Goal: Transaction & Acquisition: Purchase product/service

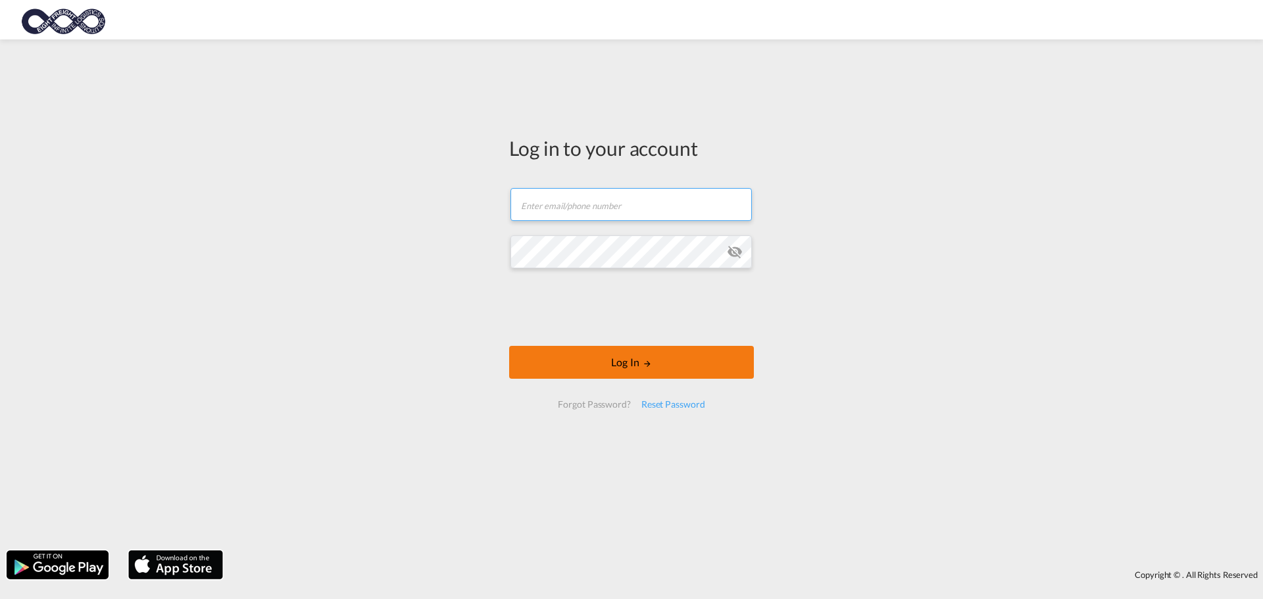
type input "[EMAIL_ADDRESS][DOMAIN_NAME]"
click at [623, 361] on button "Log In" at bounding box center [631, 362] width 245 height 33
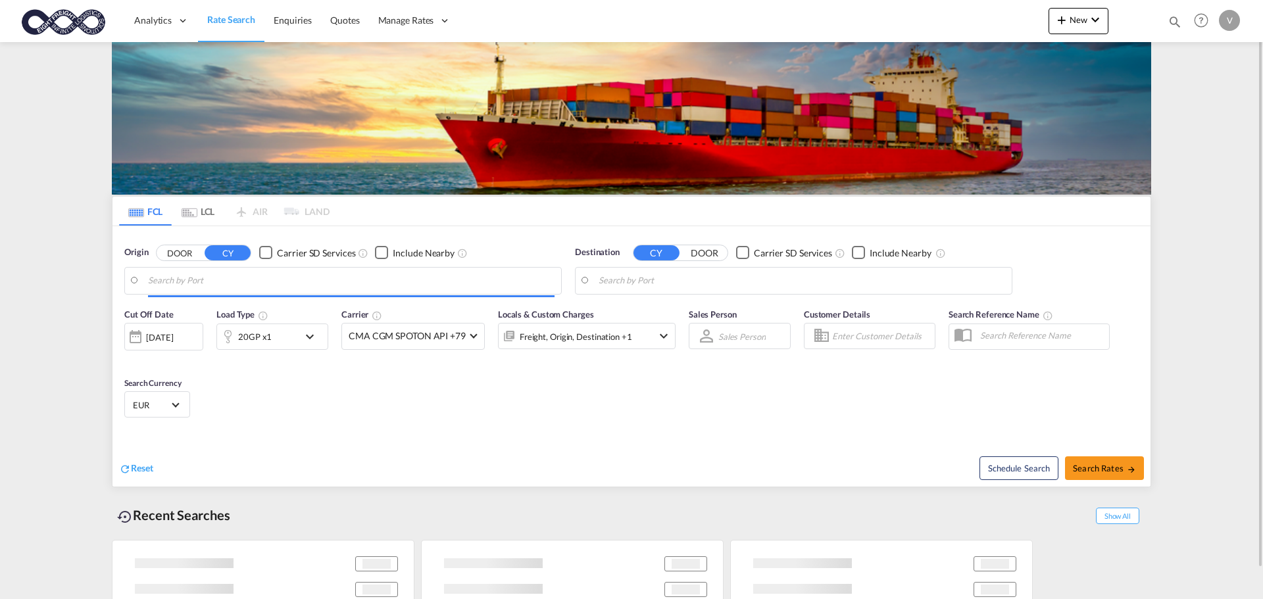
type input "[GEOGRAPHIC_DATA], [GEOGRAPHIC_DATA]"
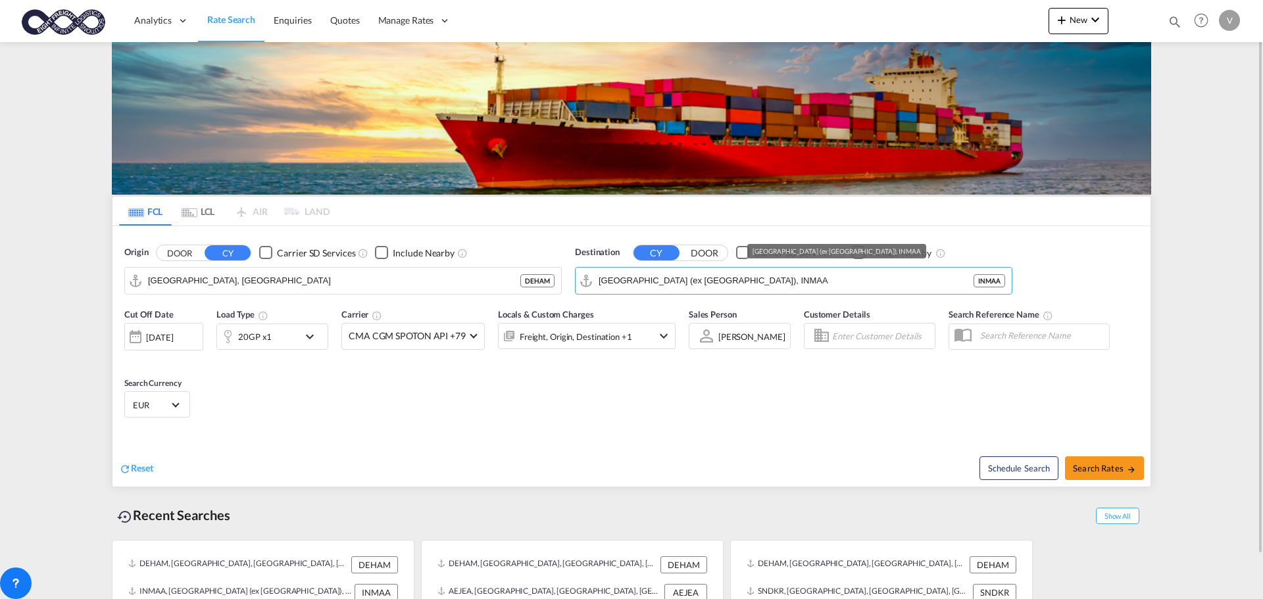
drag, startPoint x: 732, startPoint y: 282, endPoint x: 566, endPoint y: 270, distance: 166.2
click at [567, 270] on div "Origin DOOR CY Carrier SD Services Include Nearby [GEOGRAPHIC_DATA], DEHAM DEHA…" at bounding box center [631, 263] width 1038 height 75
click at [749, 281] on input "[GEOGRAPHIC_DATA] (ex [GEOGRAPHIC_DATA]), INMAA" at bounding box center [802, 281] width 406 height 20
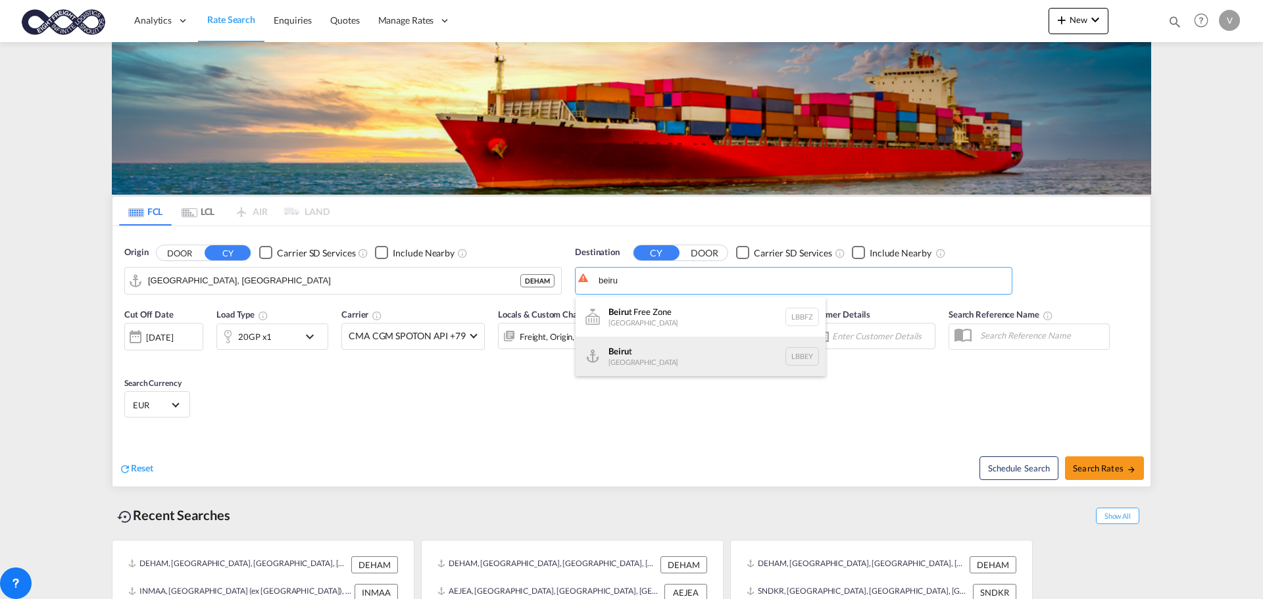
click at [640, 360] on div "Beiru t [GEOGRAPHIC_DATA] LBBEY" at bounding box center [701, 356] width 250 height 39
type input "[GEOGRAPHIC_DATA], LBBEY"
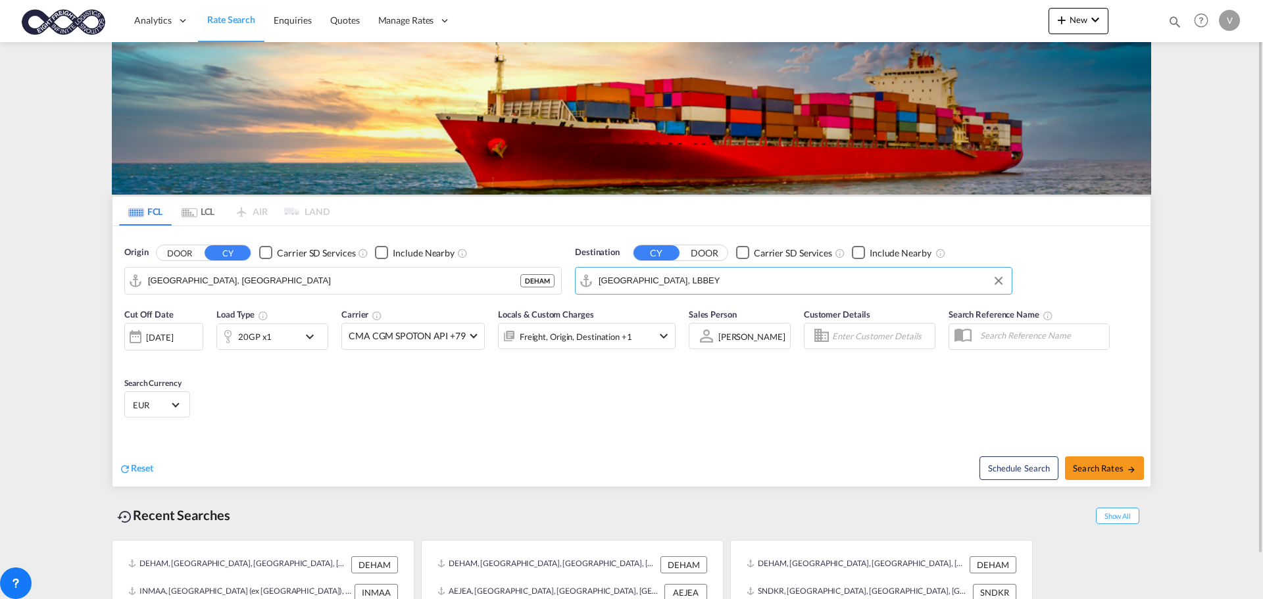
click at [1058, 457] on div "Schedule Search Search Rates" at bounding box center [893, 461] width 516 height 51
click at [1071, 460] on button "Search Rates" at bounding box center [1104, 468] width 79 height 24
type input "DEHAM to LBBEY / [DATE]"
